Goal: Navigation & Orientation: Understand site structure

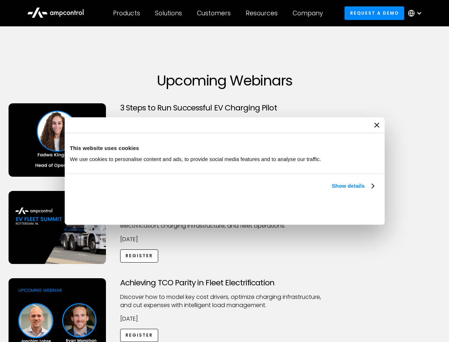
click at [332, 190] on link "Show details" at bounding box center [353, 185] width 42 height 9
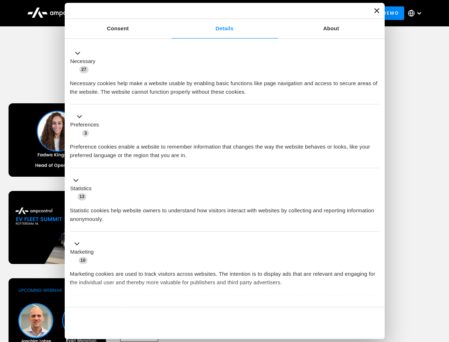
click at [375, 96] on div "Necessary cookies help make a website usable by enabling basic functions like p…" at bounding box center [225, 85] width 310 height 22
click at [442, 287] on div "Achieving TCO Parity in Fleet Electrification Discover how to model key cost dr…" at bounding box center [224, 334] width 447 height 112
click at [219, 13] on div "Customers" at bounding box center [214, 13] width 34 height 8
click at [126, 13] on div "Products" at bounding box center [126, 13] width 27 height 8
click at [169, 13] on div "Solutions" at bounding box center [168, 13] width 27 height 8
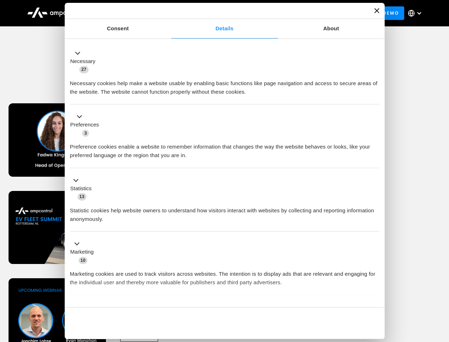
click at [215, 13] on div "Customers" at bounding box center [214, 13] width 34 height 8
click at [263, 13] on div "Resources" at bounding box center [262, 13] width 32 height 8
click at [310, 13] on div "Company" at bounding box center [308, 13] width 30 height 8
click at [417, 13] on div at bounding box center [420, 13] width 6 height 6
